Goal: Navigation & Orientation: Find specific page/section

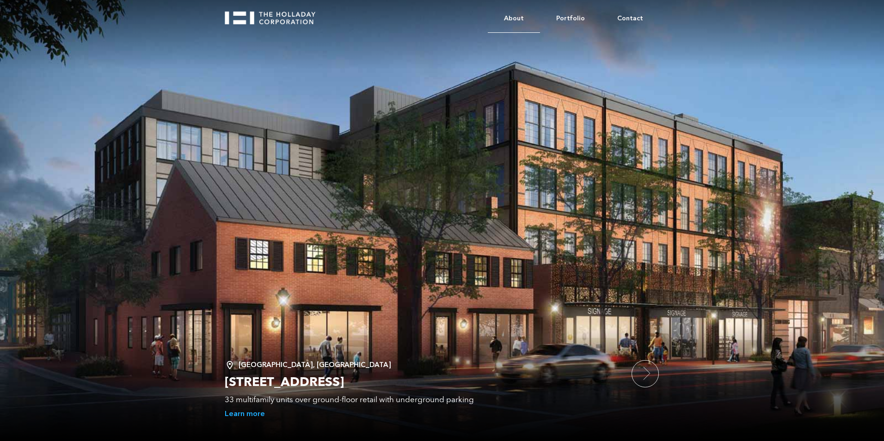
click at [523, 18] on link "About" at bounding box center [514, 19] width 52 height 28
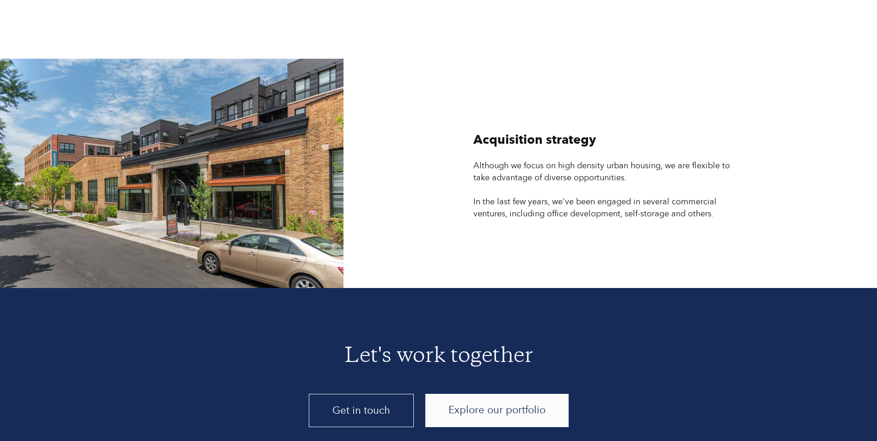
scroll to position [2481, 0]
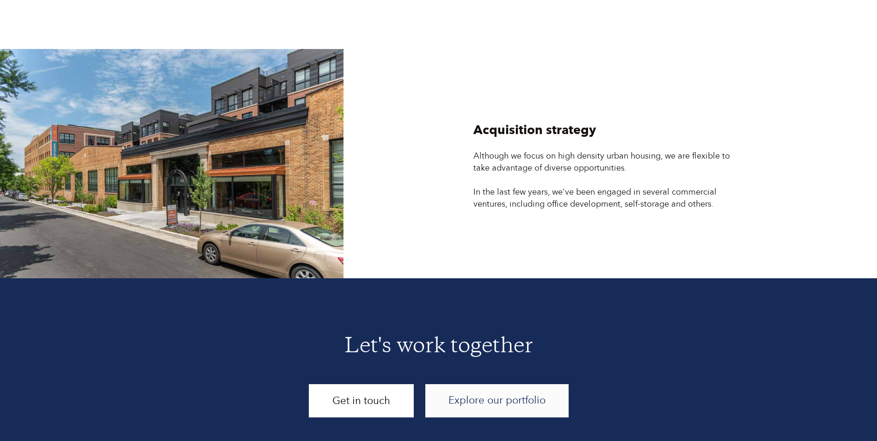
click at [346, 384] on link "Get in touch" at bounding box center [361, 400] width 105 height 33
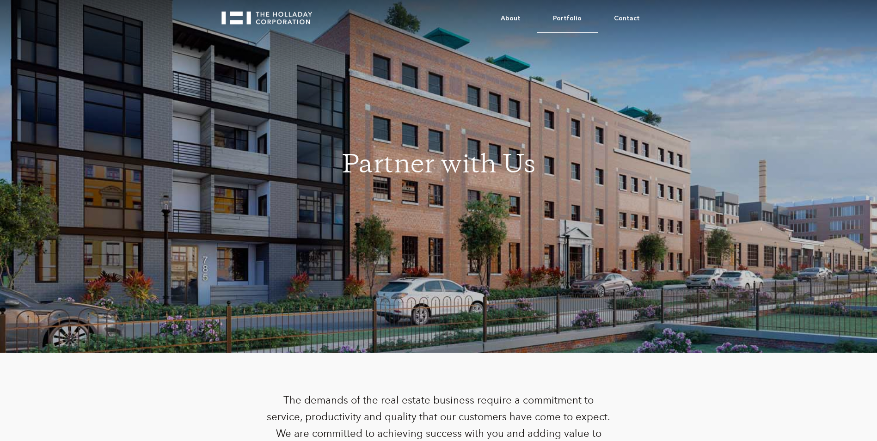
click at [552, 20] on link "Portfolio" at bounding box center [567, 19] width 61 height 28
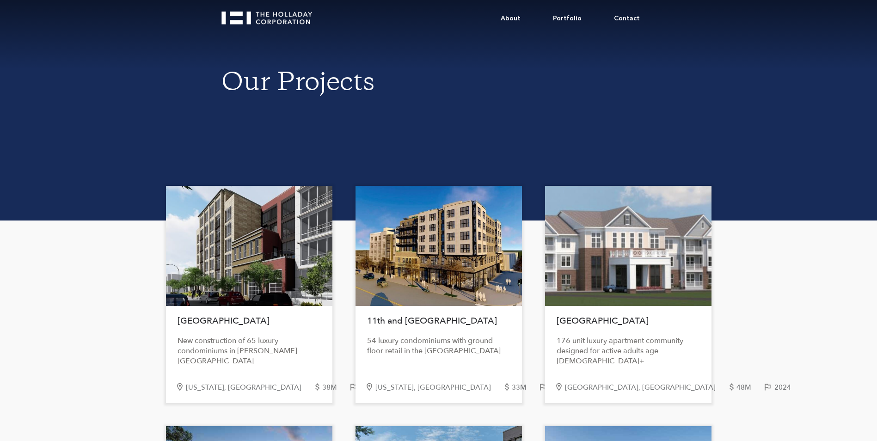
click at [408, 281] on div at bounding box center [438, 246] width 166 height 120
click at [222, 275] on div at bounding box center [249, 246] width 166 height 120
click at [517, 20] on link "About" at bounding box center [510, 19] width 52 height 28
